Goal: Information Seeking & Learning: Understand process/instructions

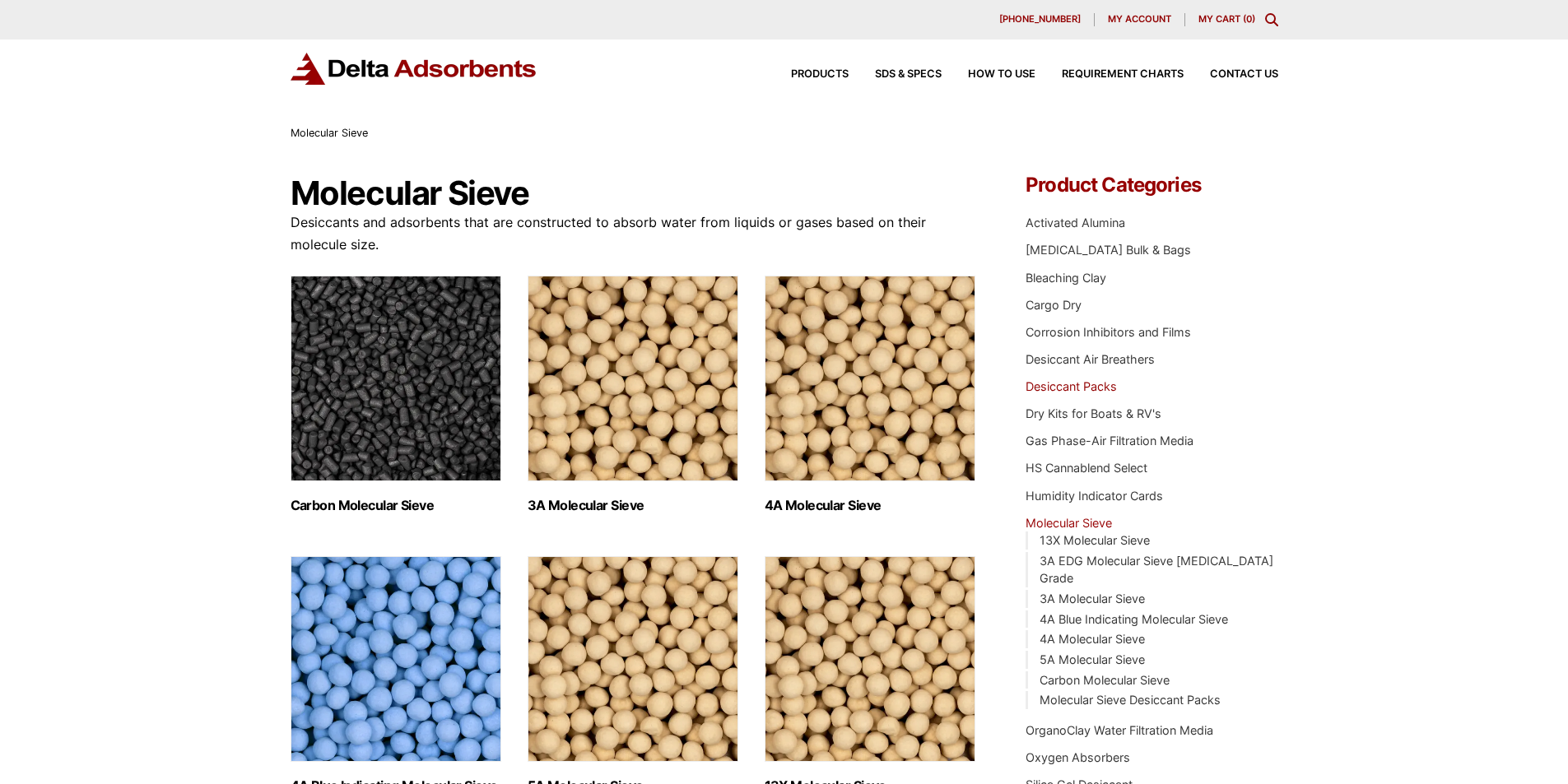
click at [1038, 393] on link "Desiccant Packs" at bounding box center [1070, 386] width 92 height 14
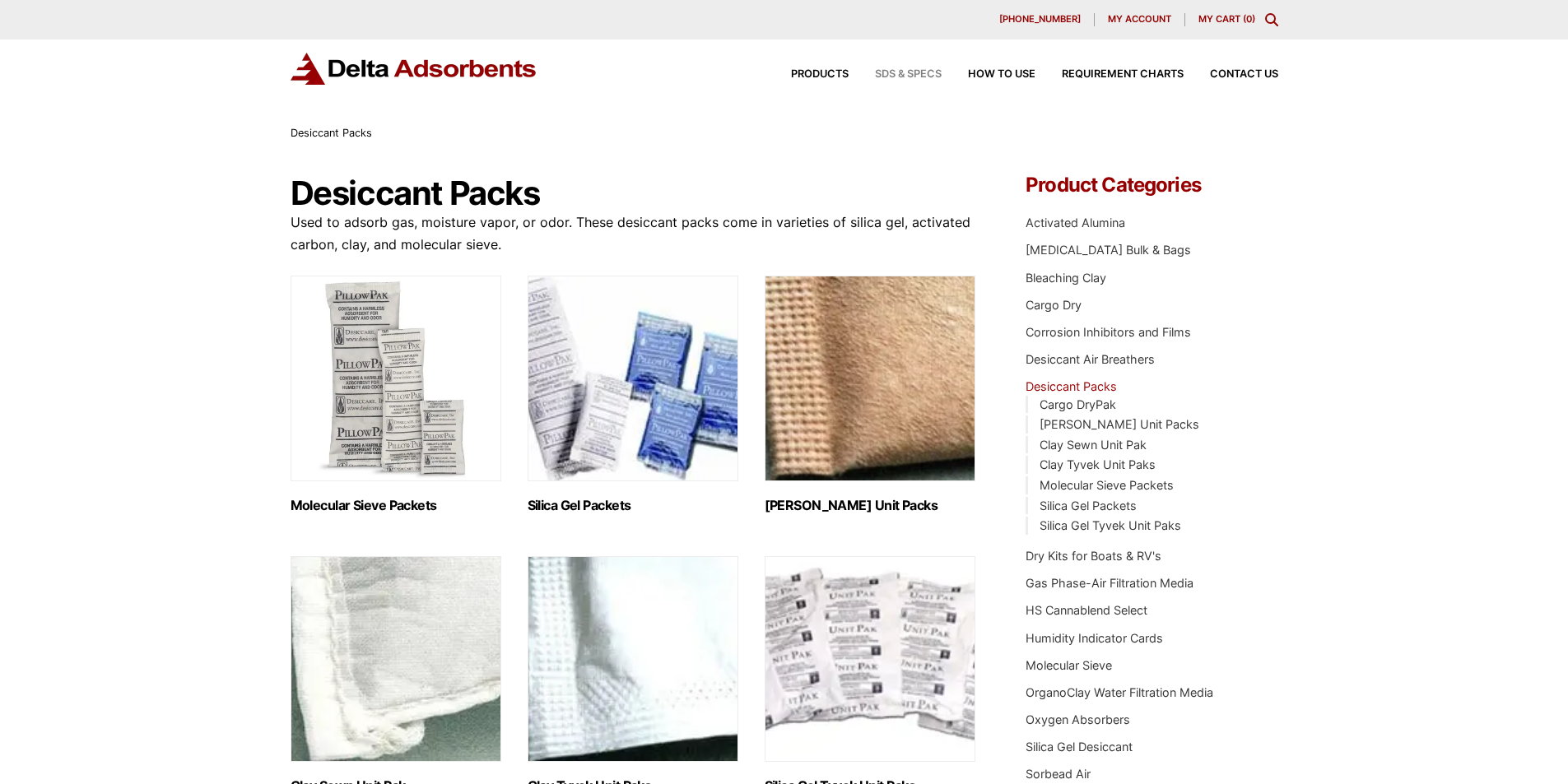
click at [853, 80] on div "SDS & SPECS" at bounding box center [895, 74] width 93 height 10
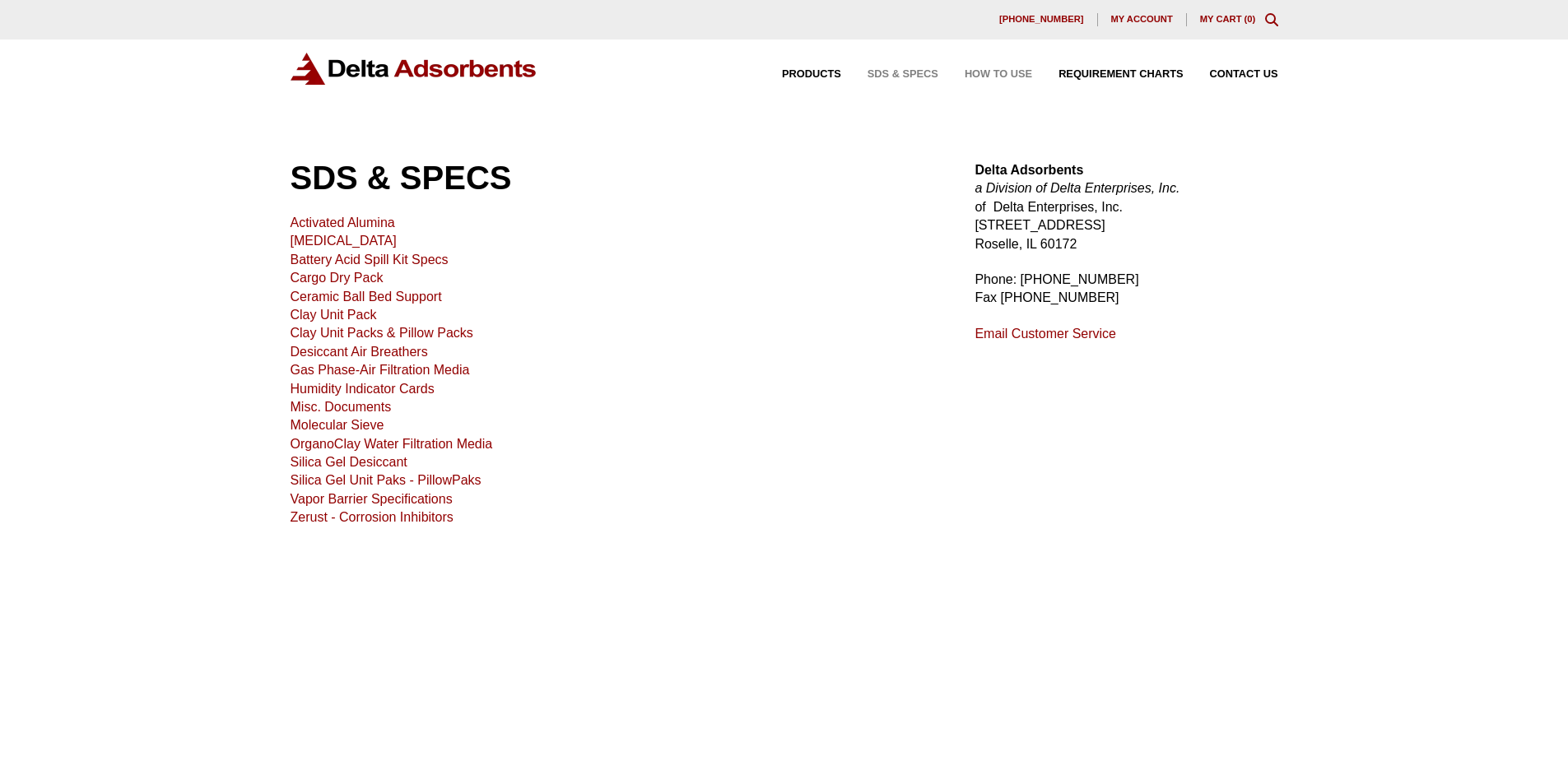
click at [952, 80] on div "How to Use" at bounding box center [984, 74] width 94 height 10
